Goal: Transaction & Acquisition: Subscribe to service/newsletter

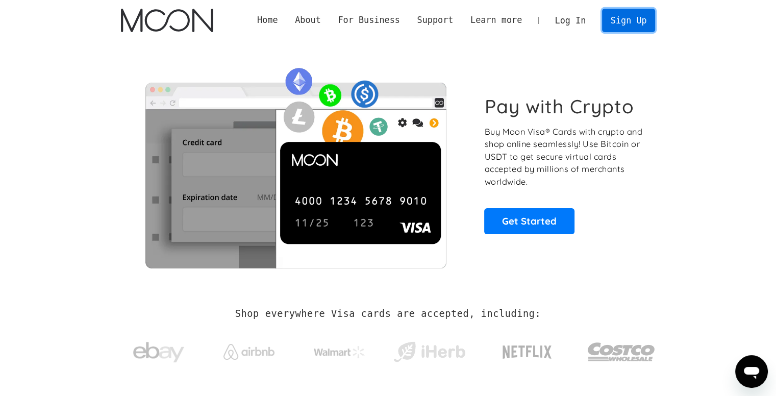
click at [637, 17] on link "Sign Up" at bounding box center [628, 20] width 53 height 23
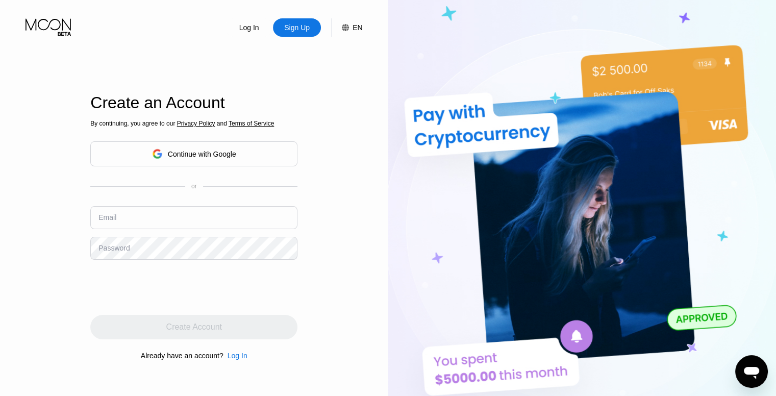
click at [298, 33] on div "Sign Up" at bounding box center [297, 27] width 28 height 10
drag, startPoint x: 212, startPoint y: 199, endPoint x: 207, endPoint y: 208, distance: 10.5
click at [211, 202] on div "By continuing, you agree to our Privacy Policy and Terms of Service Continue wi…" at bounding box center [193, 240] width 207 height 246
click at [200, 215] on input "text" at bounding box center [193, 217] width 207 height 23
paste input "[EMAIL_ADDRESS][DOMAIN_NAME]"
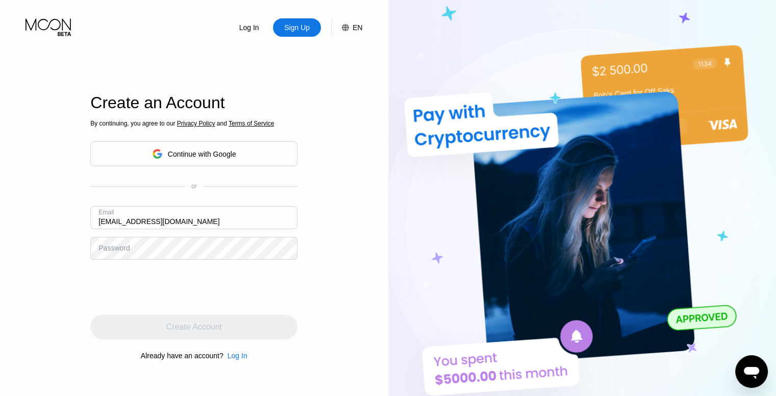
type input "[EMAIL_ADDRESS][DOMAIN_NAME]"
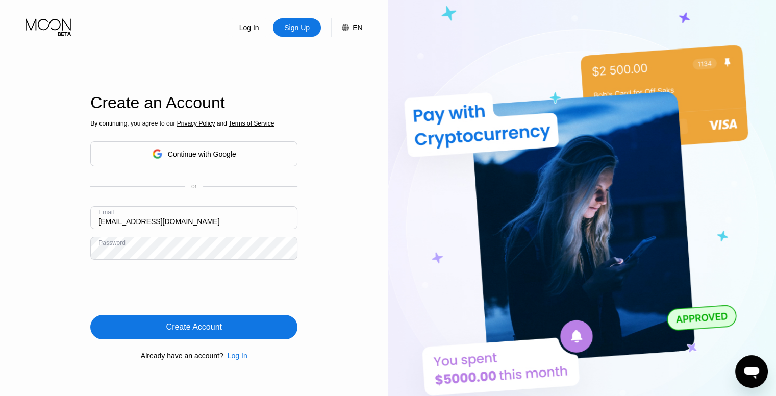
click at [243, 325] on div "Create Account" at bounding box center [193, 327] width 207 height 24
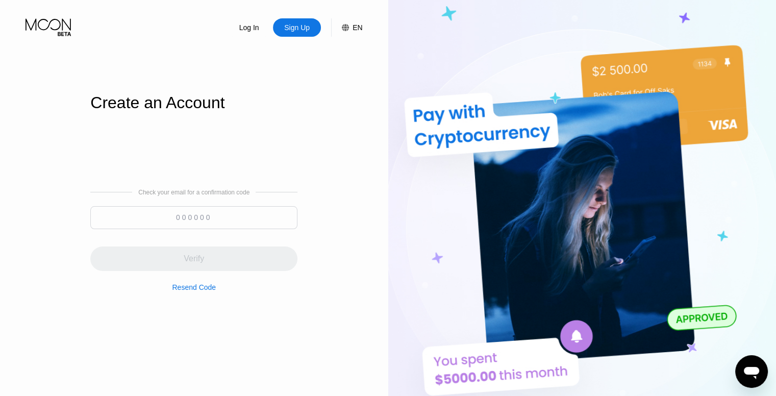
click at [196, 220] on input at bounding box center [193, 217] width 207 height 23
paste input "876505"
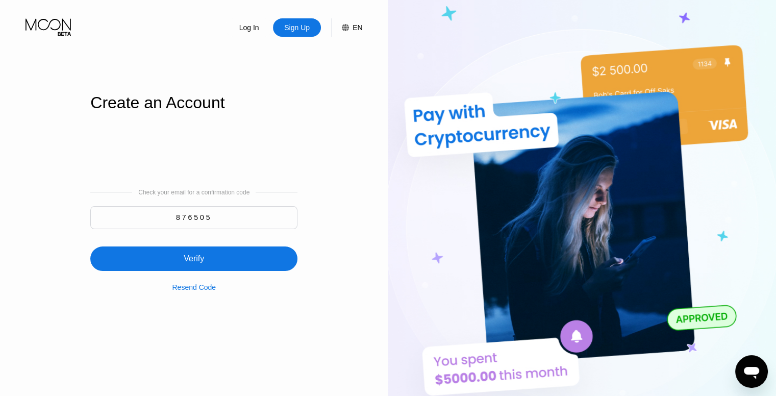
type input "876505"
click at [241, 256] on div "Verify" at bounding box center [193, 259] width 207 height 24
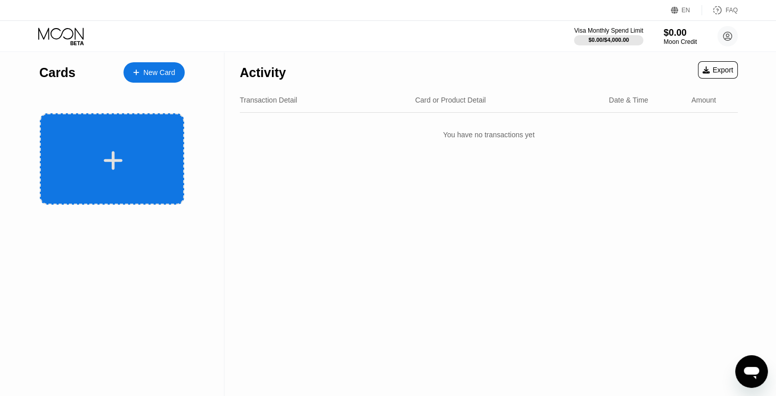
click at [110, 174] on div at bounding box center [112, 158] width 144 height 91
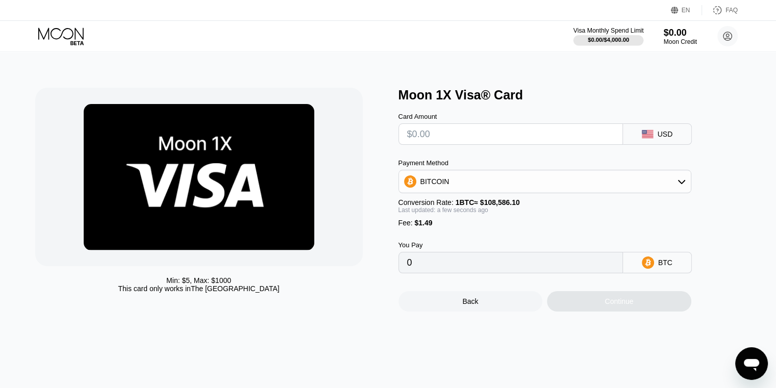
click at [678, 40] on div "Moon Credit" at bounding box center [680, 41] width 33 height 7
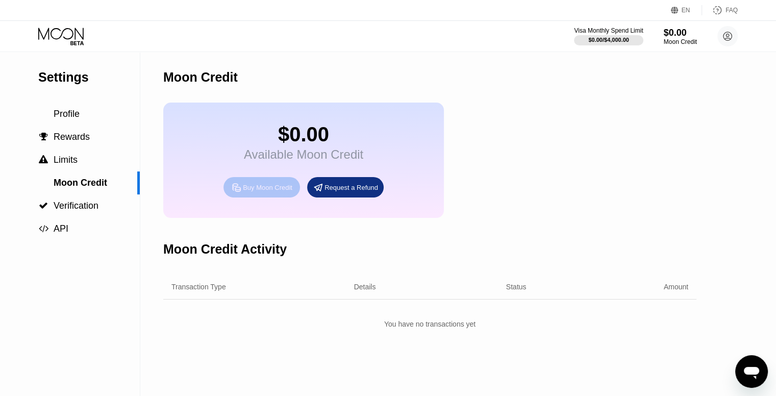
click at [276, 192] on div "Buy Moon Credit" at bounding box center [268, 187] width 50 height 9
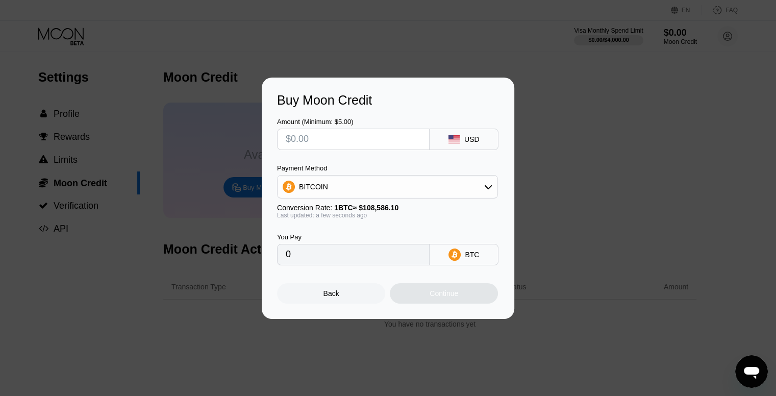
click at [376, 132] on input "text" at bounding box center [353, 139] width 135 height 20
type input "$1"
type input "0.00000921"
type input "$13"
type input "0.00011973"
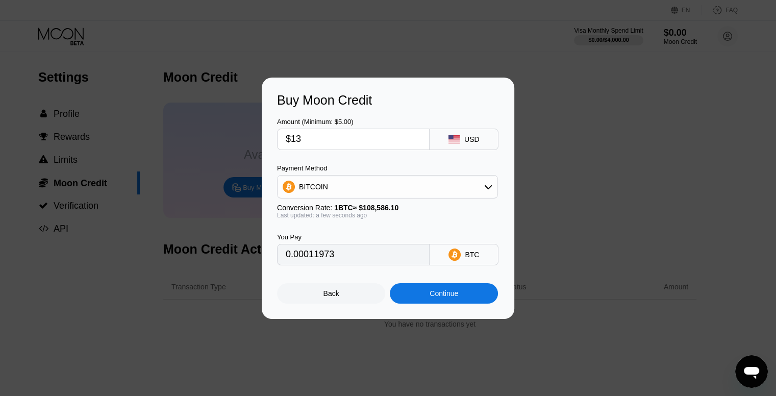
type input "$13"
click at [359, 188] on div "BITCOIN" at bounding box center [388, 187] width 220 height 20
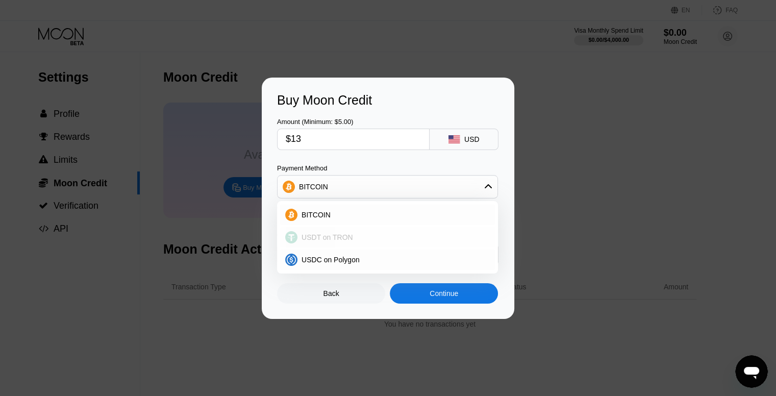
click at [371, 237] on div "USDT on TRON" at bounding box center [394, 237] width 192 height 8
type input "13.13"
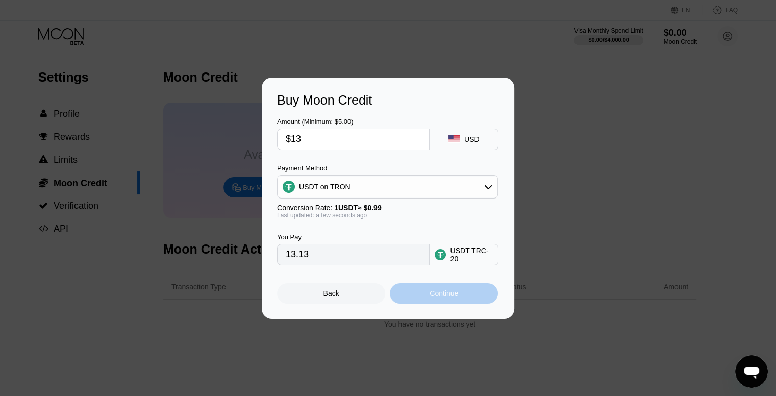
click at [452, 297] on div "Continue" at bounding box center [444, 293] width 29 height 8
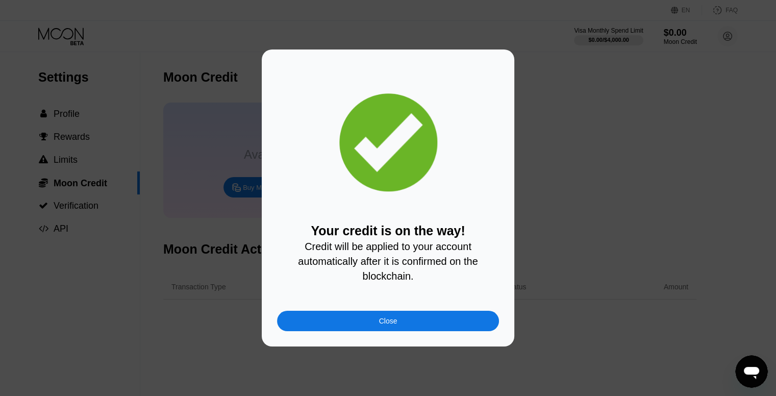
click at [357, 331] on div "Close" at bounding box center [388, 321] width 222 height 20
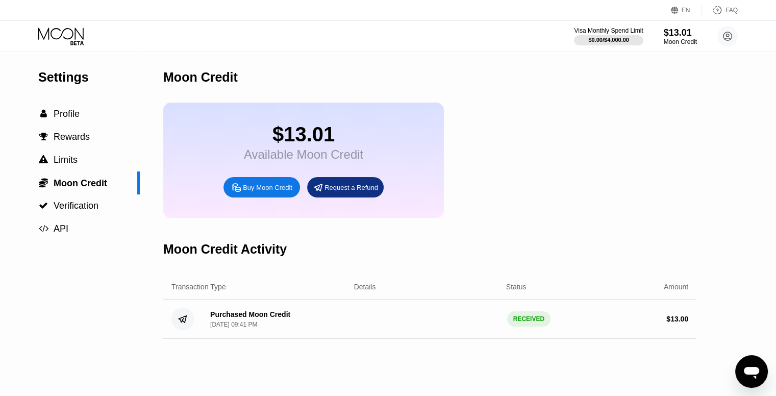
click at [55, 36] on icon at bounding box center [61, 37] width 47 height 18
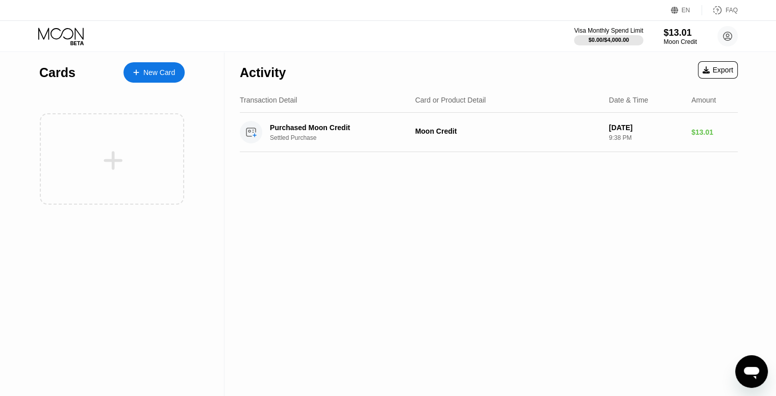
click at [169, 77] on div "New Card" at bounding box center [159, 72] width 32 height 9
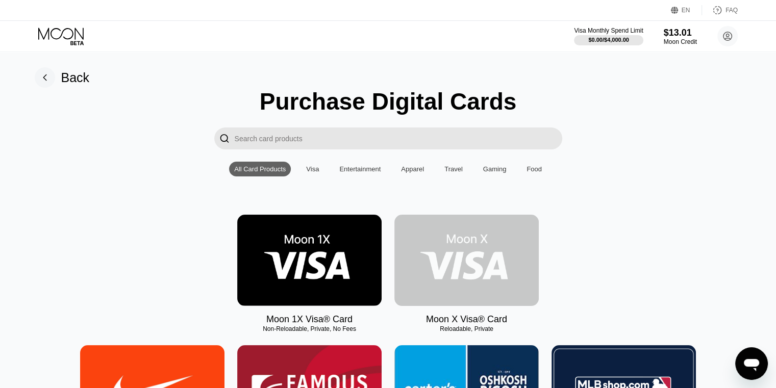
click at [425, 264] on img at bounding box center [467, 260] width 144 height 91
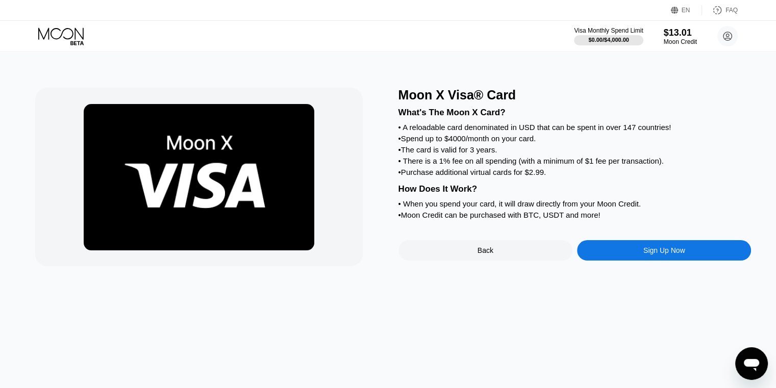
click at [666, 261] on div "Sign Up Now" at bounding box center [664, 250] width 174 height 20
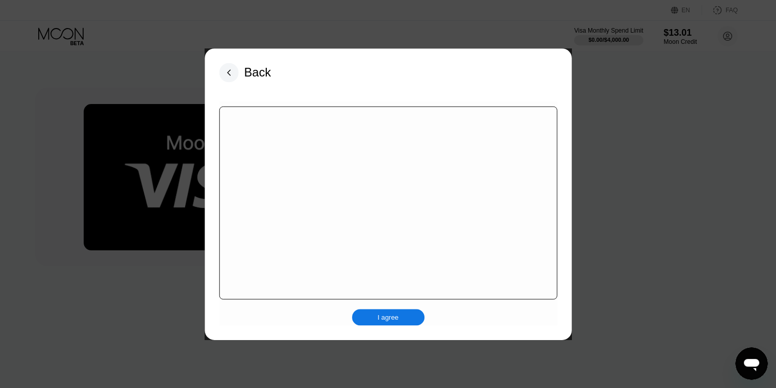
drag, startPoint x: 629, startPoint y: 262, endPoint x: 537, endPoint y: 239, distance: 94.3
click at [603, 258] on div at bounding box center [392, 198] width 784 height 396
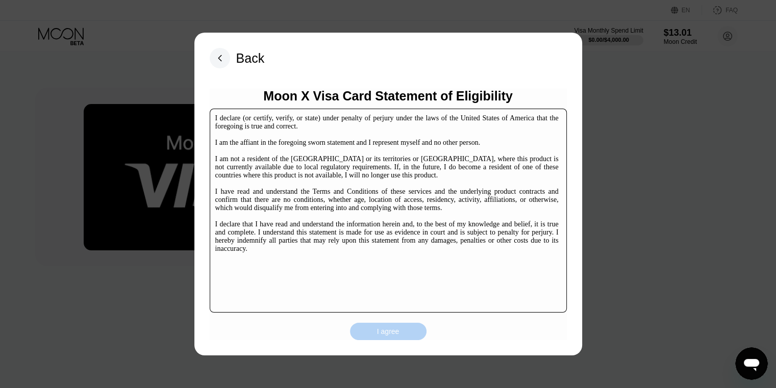
click at [378, 329] on div "I agree" at bounding box center [388, 331] width 77 height 17
click at [378, 329] on div "LOADING..." at bounding box center [388, 332] width 77 height 18
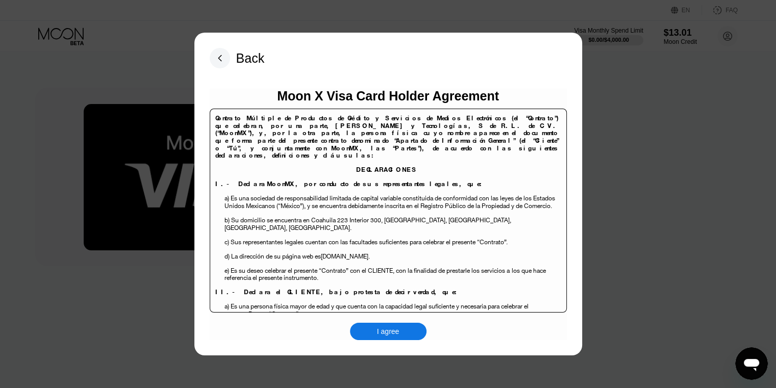
click at [402, 345] on div "Back Moon X Visa Card Holder Agreement Contrato Múltiple de Productos de Crédit…" at bounding box center [388, 194] width 388 height 323
click at [400, 337] on div "I agree" at bounding box center [388, 331] width 77 height 17
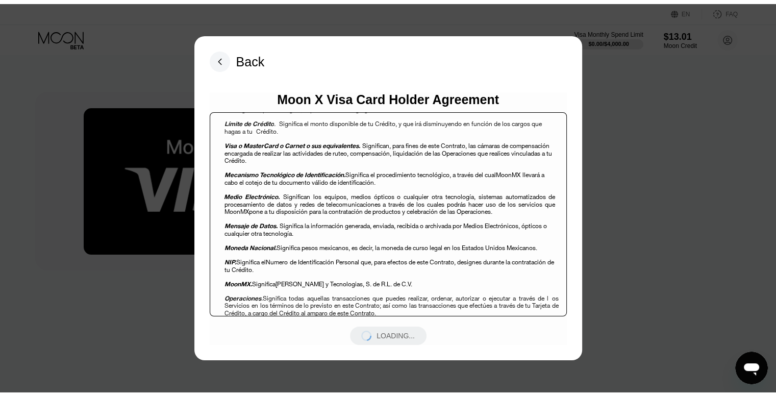
scroll to position [6621, 0]
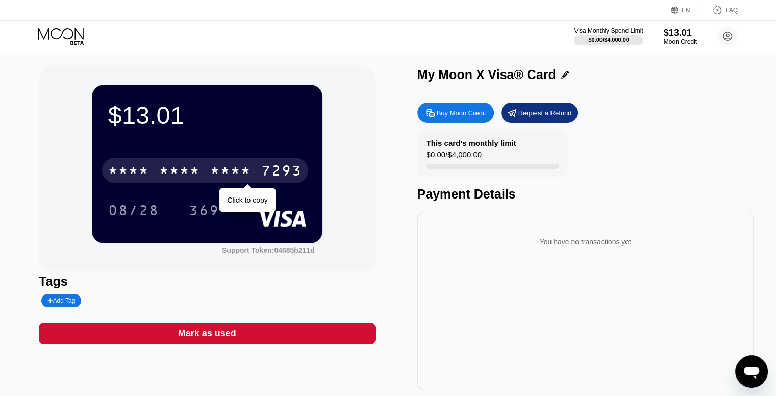
click at [259, 180] on div "* * * * * * * * * * * * 7293" at bounding box center [205, 171] width 206 height 26
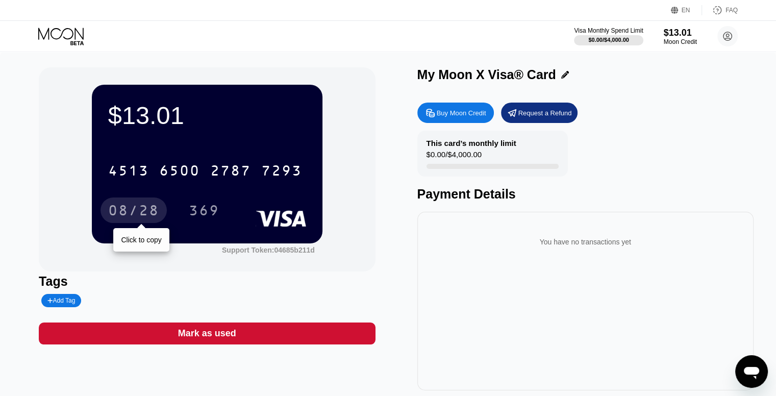
click at [125, 205] on div "08/28" at bounding box center [134, 211] width 66 height 26
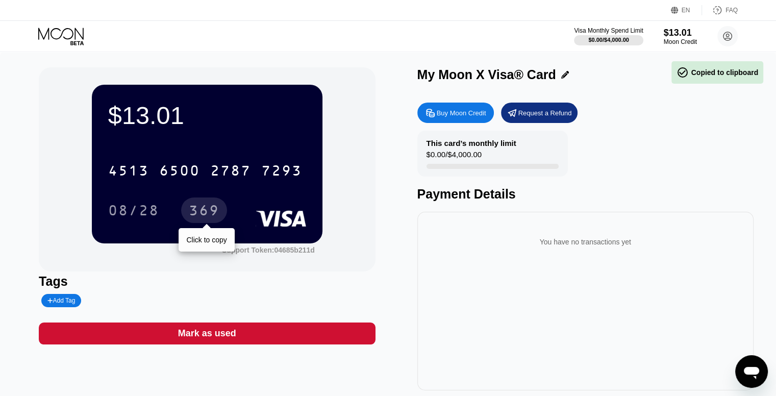
click at [193, 205] on div "369" at bounding box center [204, 212] width 31 height 16
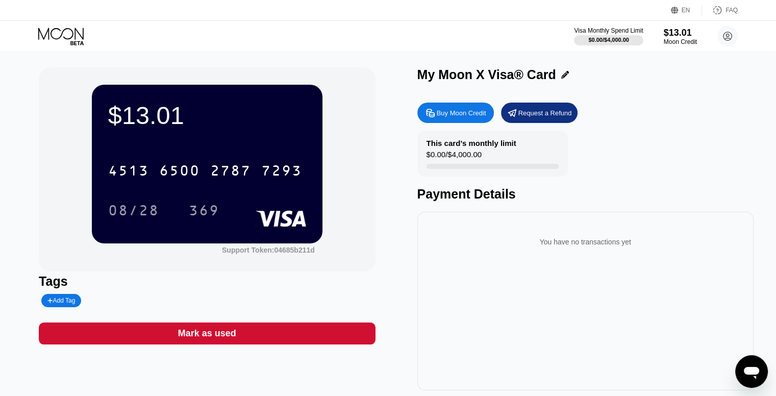
click at [698, 171] on div "This card’s monthly limit $0.00 / $4,000.00 Payment Details" at bounding box center [586, 166] width 336 height 71
click at [31, 133] on div "$13.01 4513 6500 2787 7293 08/28 369 Support Token: 04685b211d Tags Add Tag Mar…" at bounding box center [388, 234] width 776 height 364
